Goal: Entertainment & Leisure: Browse casually

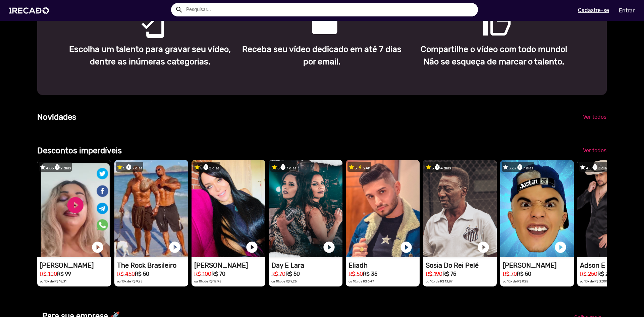
scroll to position [0, 639]
click at [598, 154] on span "Ver todos" at bounding box center [594, 150] width 23 height 6
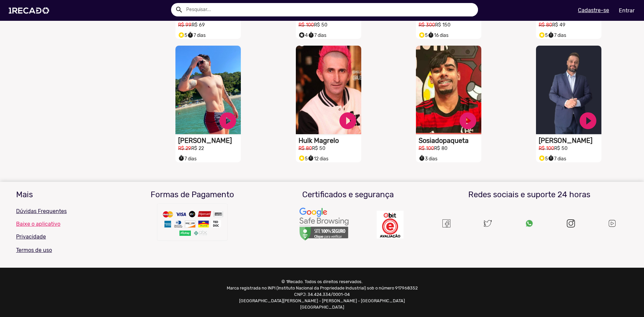
scroll to position [538, 0]
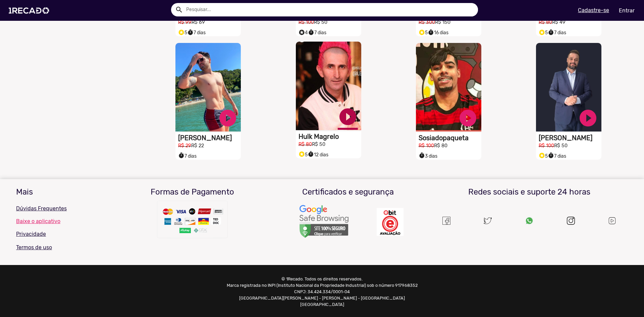
click at [343, 115] on link "play_circle_filled" at bounding box center [348, 117] width 20 height 20
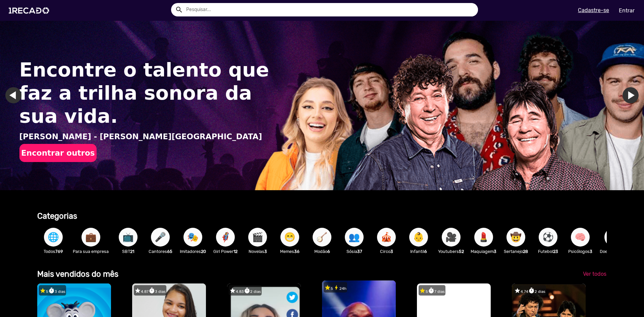
scroll to position [134, 0]
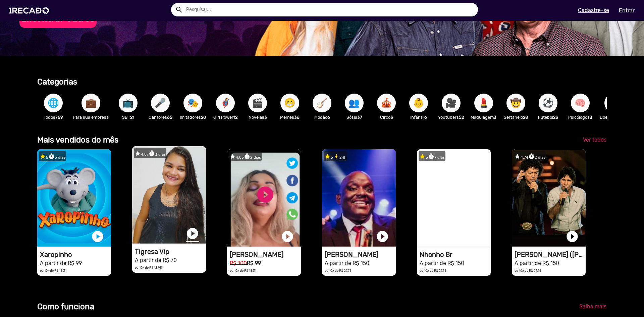
click at [188, 239] on link "play_circle_filled" at bounding box center [192, 233] width 13 height 13
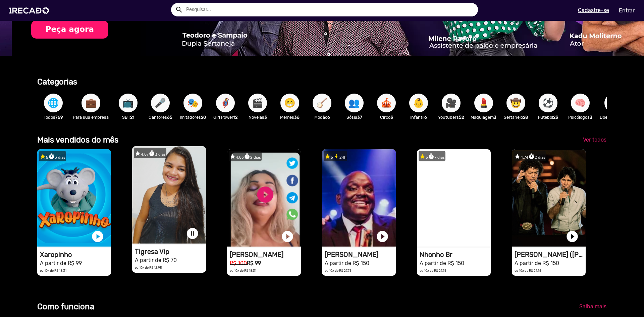
scroll to position [0, 1279]
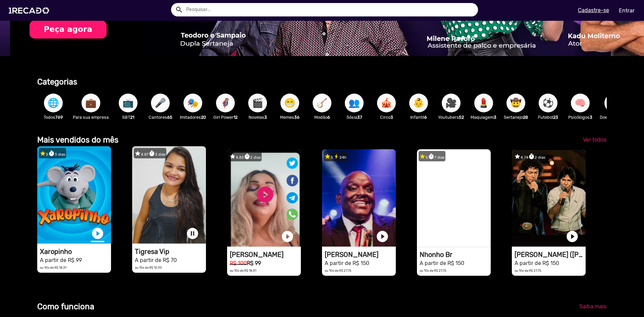
click at [94, 239] on link "play_circle_filled" at bounding box center [97, 233] width 13 height 13
click at [197, 240] on link "pause_circle" at bounding box center [192, 233] width 13 height 13
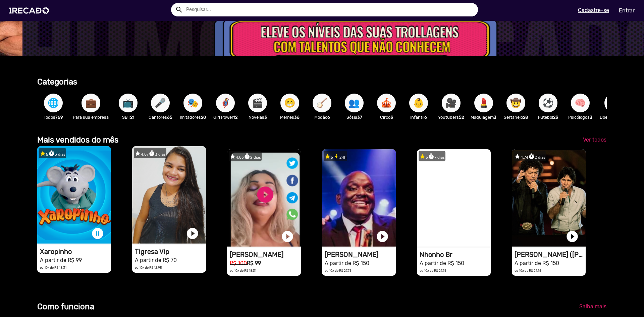
scroll to position [0, 1918]
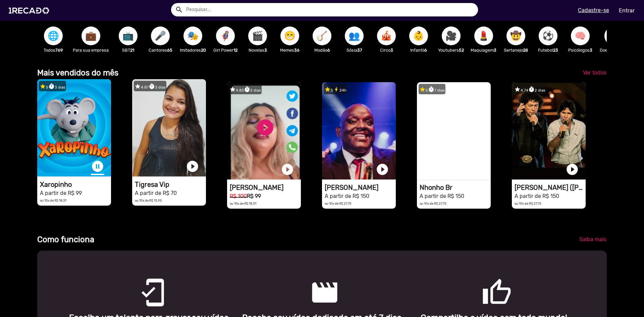
click at [91, 171] on link "pause_circle" at bounding box center [97, 166] width 13 height 13
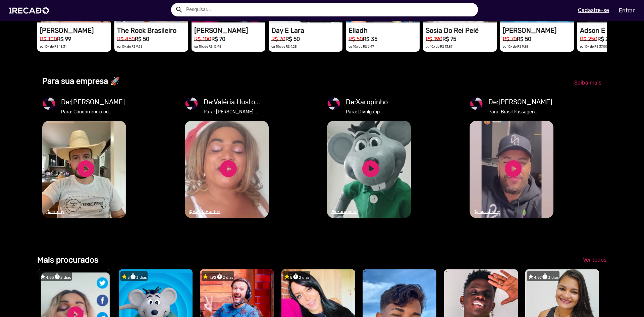
scroll to position [0, 0]
click at [515, 179] on link "play_circle_filled" at bounding box center [513, 169] width 20 height 20
click at [509, 179] on link "pause_circle" at bounding box center [513, 169] width 20 height 20
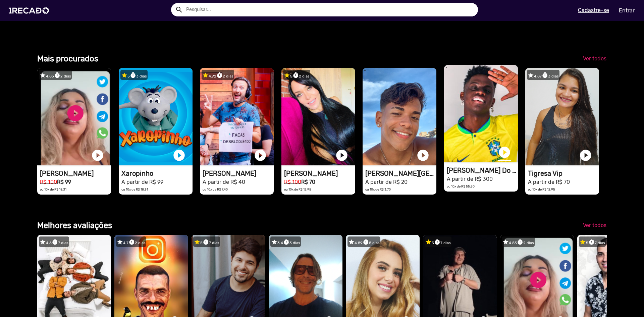
click at [506, 159] on link "play_circle_filled" at bounding box center [504, 152] width 13 height 13
click at [502, 159] on link "pause_circle" at bounding box center [504, 152] width 13 height 13
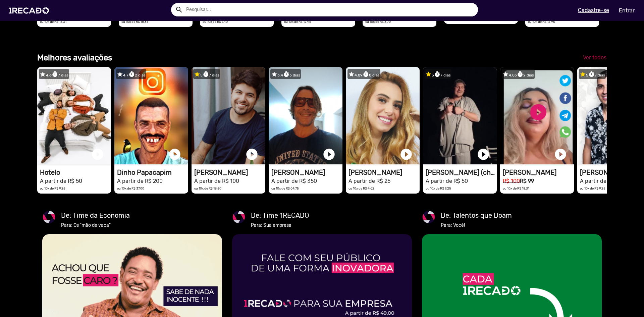
click at [594, 61] on span "Ver todos" at bounding box center [594, 57] width 23 height 6
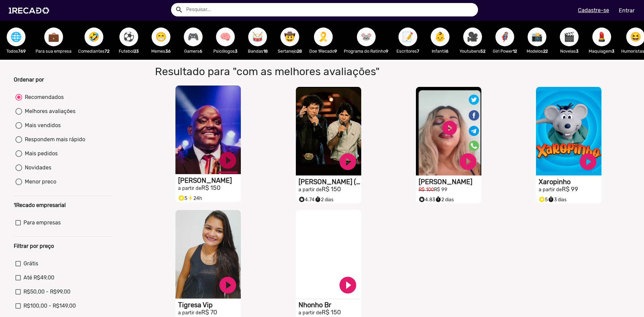
click at [229, 163] on link "play_circle_filled" at bounding box center [228, 160] width 20 height 20
click at [224, 168] on link "pause_circle" at bounding box center [228, 160] width 20 height 20
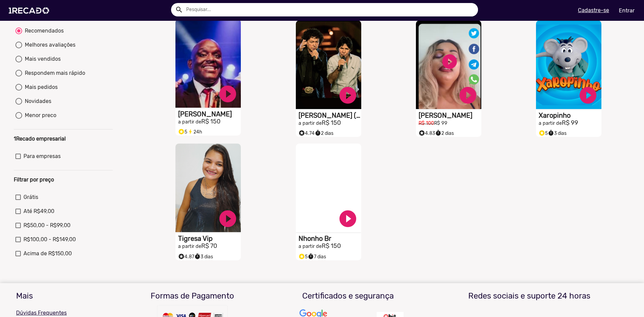
scroll to position [134, 0]
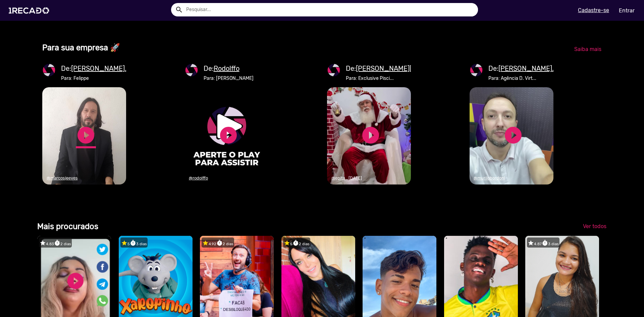
click at [86, 145] on link "play_circle_filled" at bounding box center [86, 135] width 20 height 20
click at [582, 52] on span "Saiba mais" at bounding box center [588, 49] width 27 height 6
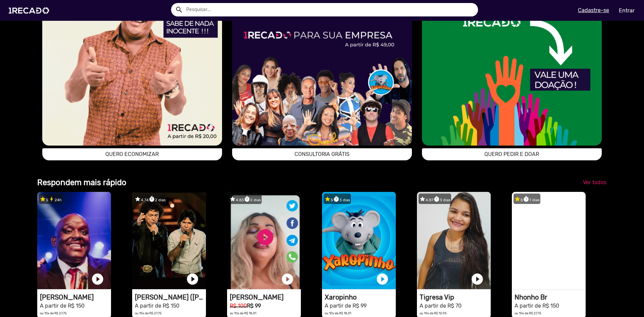
drag, startPoint x: 182, startPoint y: 262, endPoint x: 0, endPoint y: 230, distance: 184.4
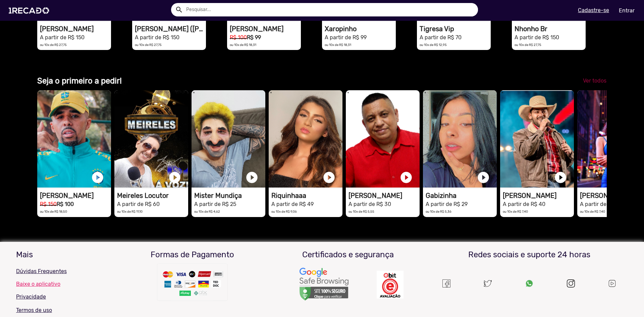
click at [590, 84] on span "Ver todos" at bounding box center [594, 81] width 23 height 6
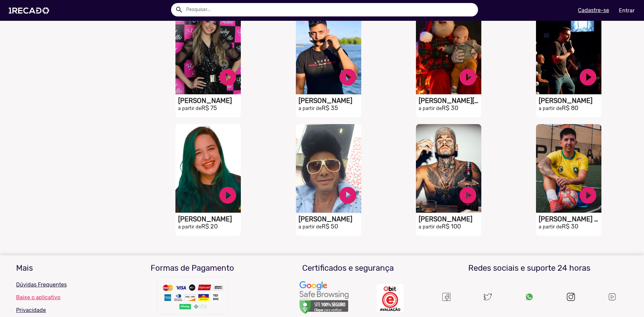
scroll to position [436, 0]
